Goal: Task Accomplishment & Management: Manage account settings

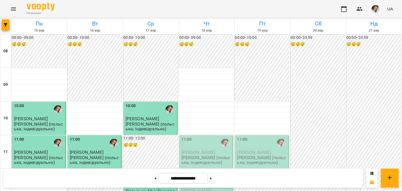
click at [205, 157] on p "[PERSON_NAME] (польська, індивідуально)" at bounding box center [206, 160] width 51 height 10
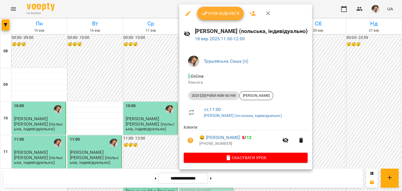
click at [210, 17] on button "Урок відбувся" at bounding box center [220, 13] width 47 height 13
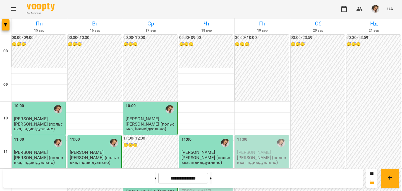
scroll to position [72, 0]
click at [213, 169] on div "12:00 Корпоративна група [PERSON_NAME] [PERSON_NAME] (польська, індивідуально)" at bounding box center [206, 194] width 54 height 50
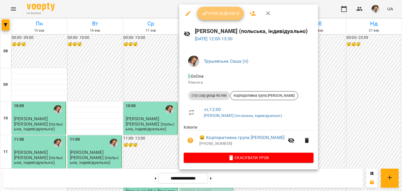
click at [220, 9] on button "Урок відбувся" at bounding box center [220, 13] width 47 height 13
